Goal: Information Seeking & Learning: Check status

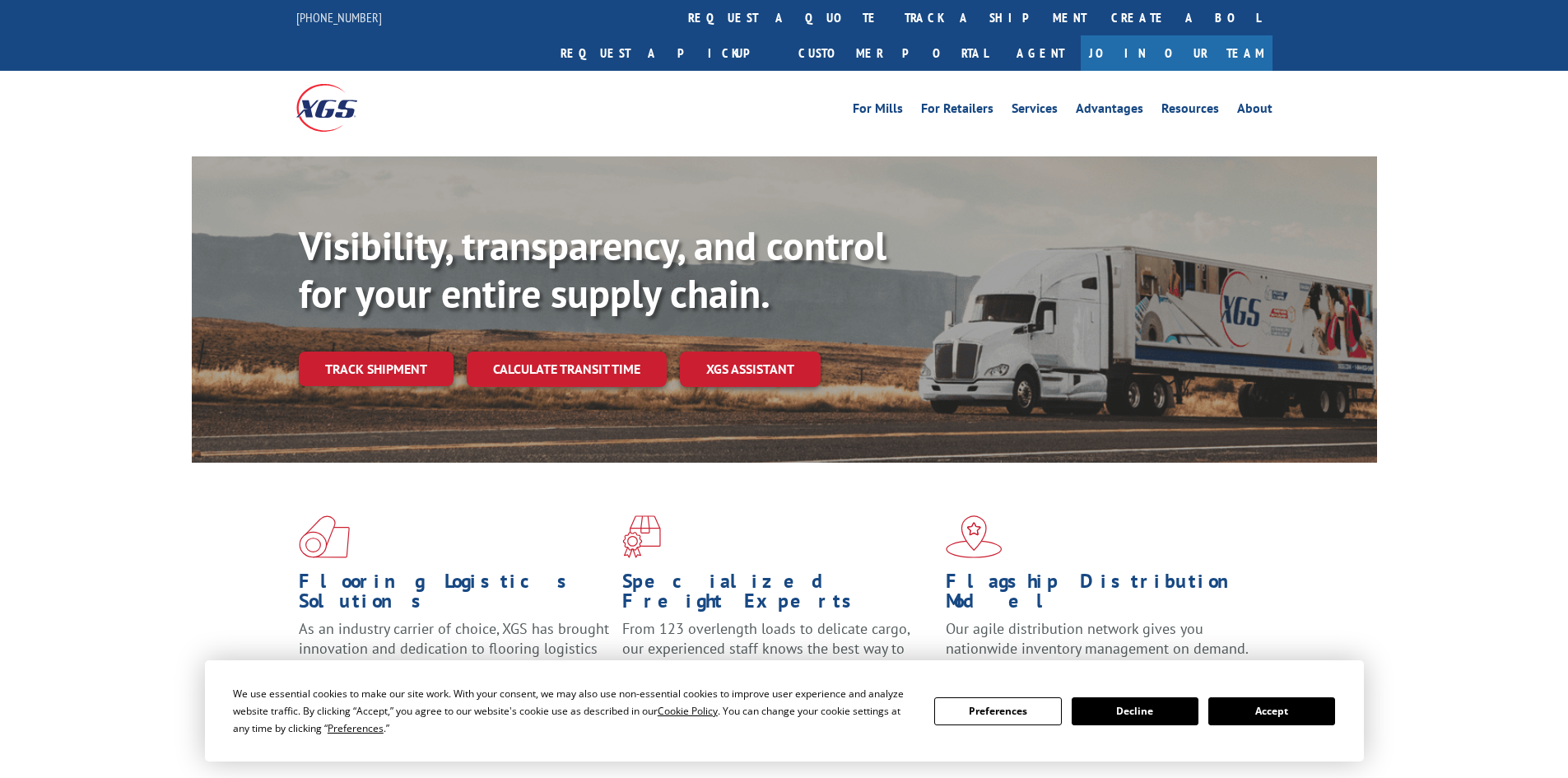
click at [393, 352] on link "Track shipment" at bounding box center [376, 369] width 155 height 34
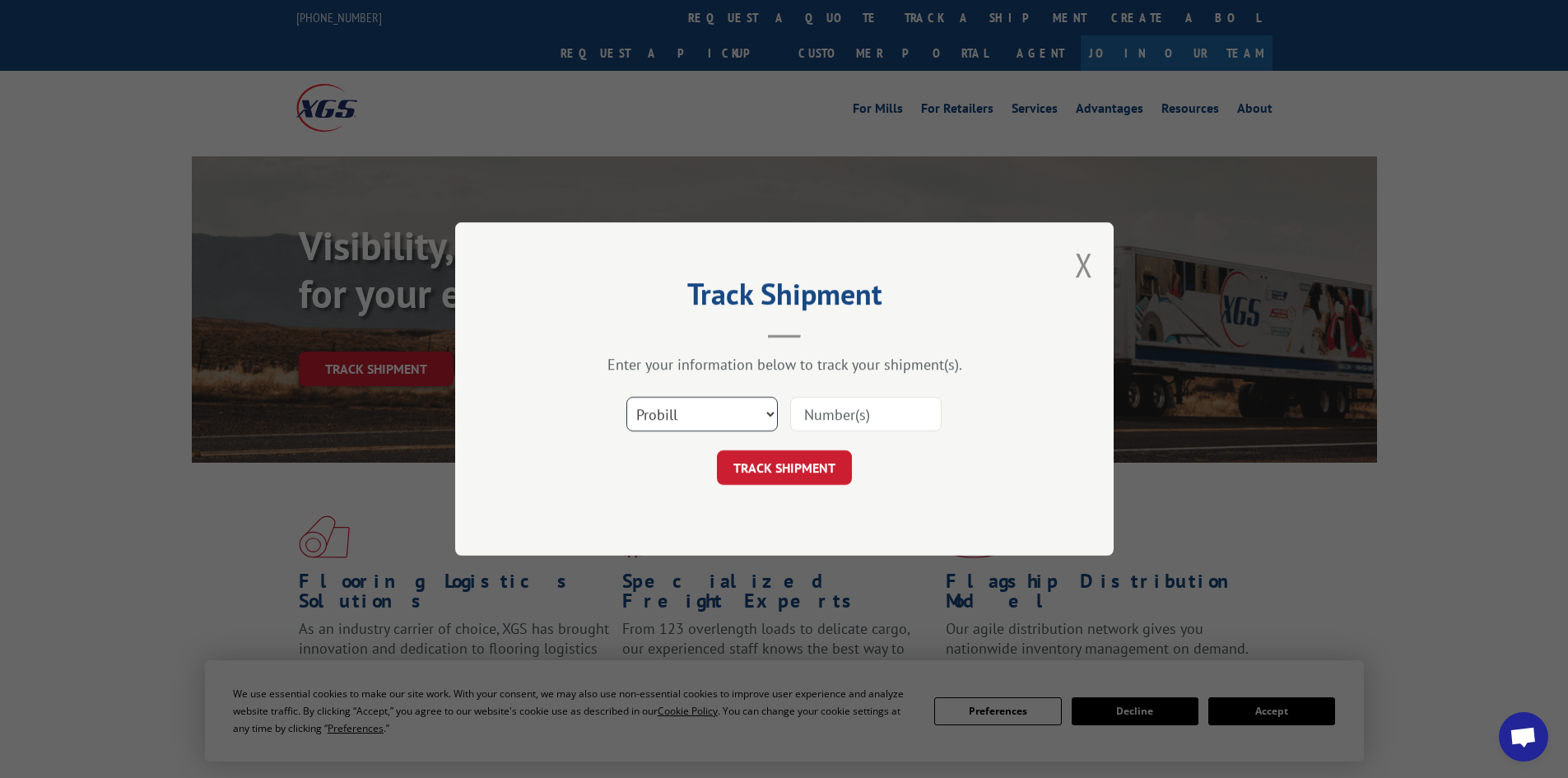
click at [714, 418] on select "Select category... Probill BOL PO" at bounding box center [702, 414] width 151 height 34
select select "bol"
click at [627, 397] on select "Select category... Probill BOL PO" at bounding box center [702, 414] width 151 height 34
click at [856, 413] on input at bounding box center [865, 414] width 151 height 34
paste input "54395037"
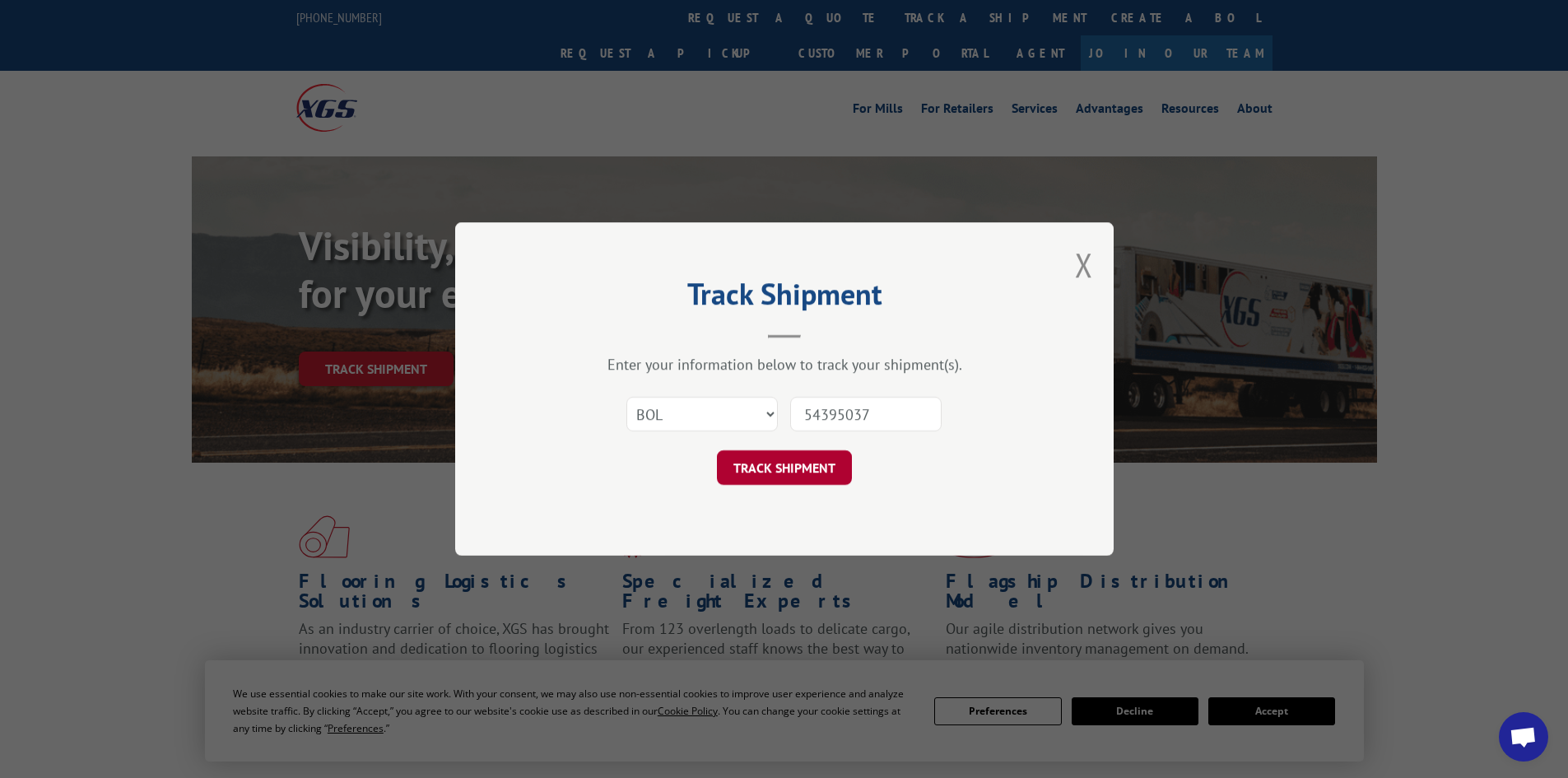
type input "54395037"
click at [815, 460] on button "TRACK SHIPMENT" at bounding box center [784, 467] width 135 height 34
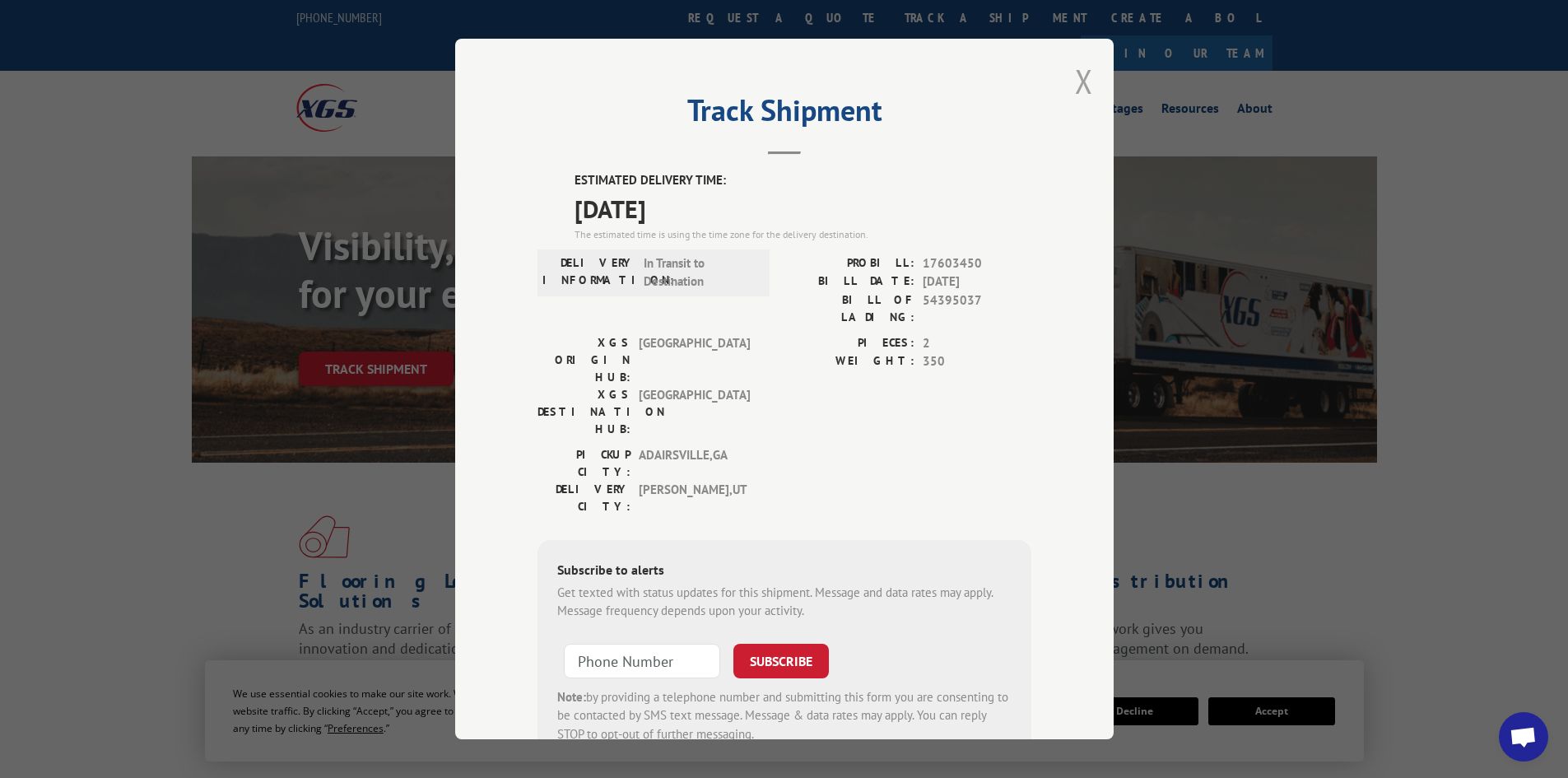
click at [1084, 89] on button "Close modal" at bounding box center [1084, 81] width 18 height 43
